Goal: Navigation & Orientation: Find specific page/section

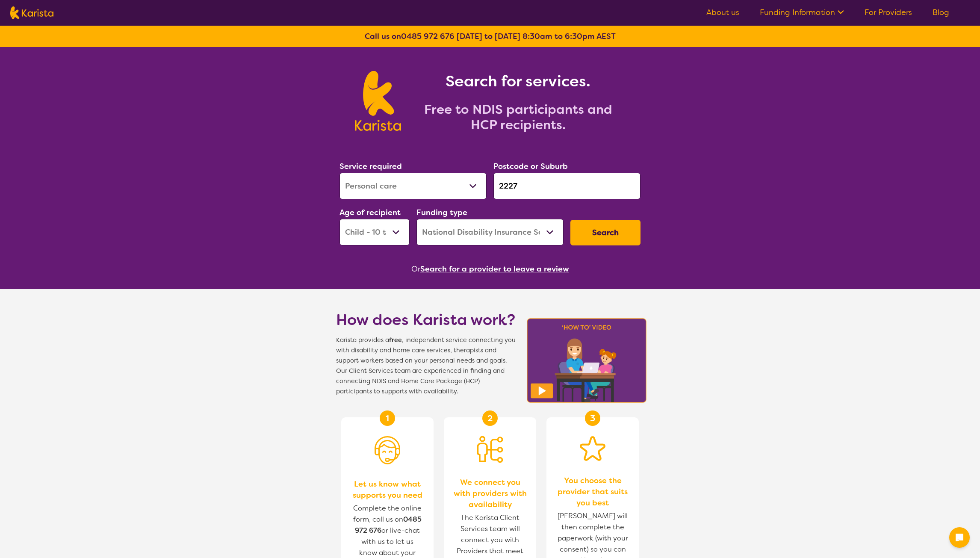
select select "Personal care"
select select "CH"
select select "NDIS"
click at [874, 12] on link "For Providers" at bounding box center [888, 12] width 47 height 10
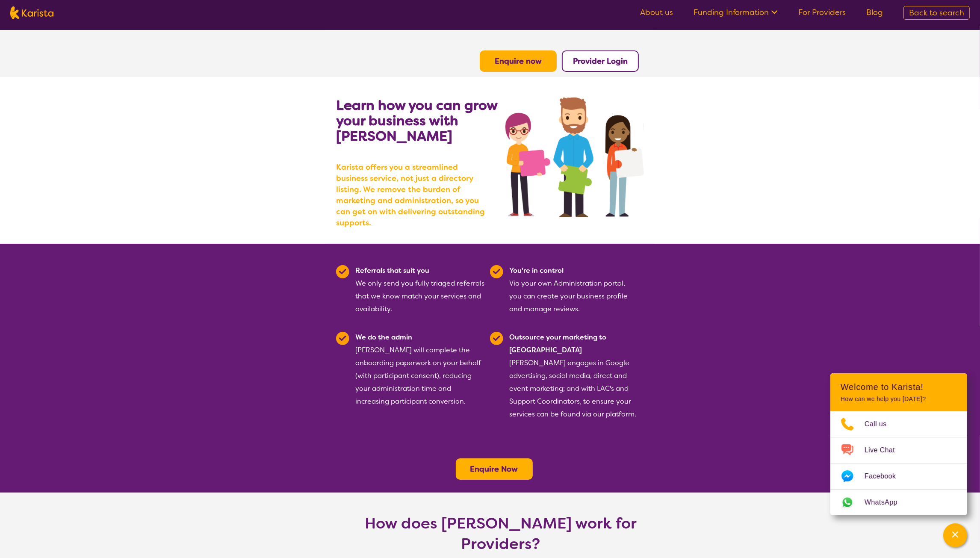
click at [819, 14] on link "For Providers" at bounding box center [821, 12] width 47 height 10
click at [582, 61] on b "Provider Login" at bounding box center [600, 61] width 55 height 10
click at [524, 62] on b "Enquire now" at bounding box center [518, 61] width 47 height 10
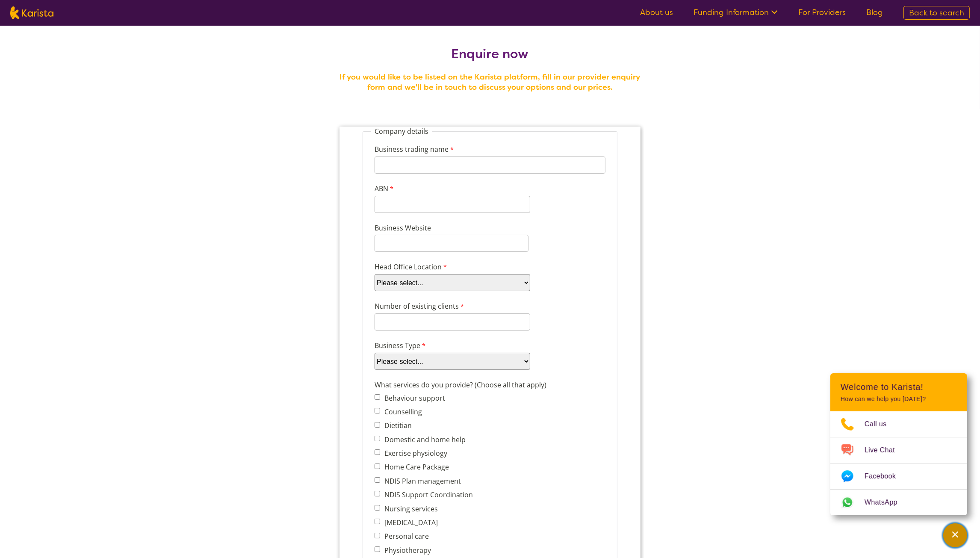
click at [957, 535] on icon "Channel Menu" at bounding box center [955, 534] width 9 height 9
click at [961, 534] on div "Channel Menu" at bounding box center [955, 535] width 17 height 19
